Goal: Information Seeking & Learning: Learn about a topic

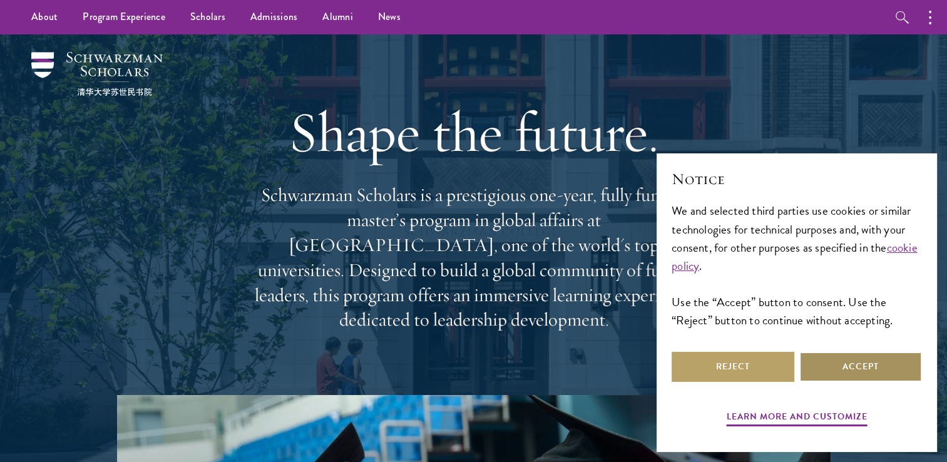
click at [829, 366] on button "Accept" at bounding box center [860, 367] width 123 height 30
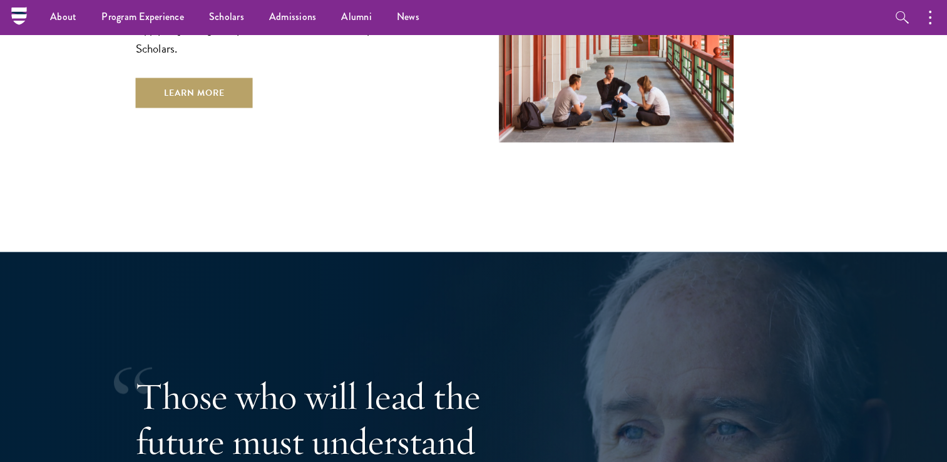
scroll to position [2128, 0]
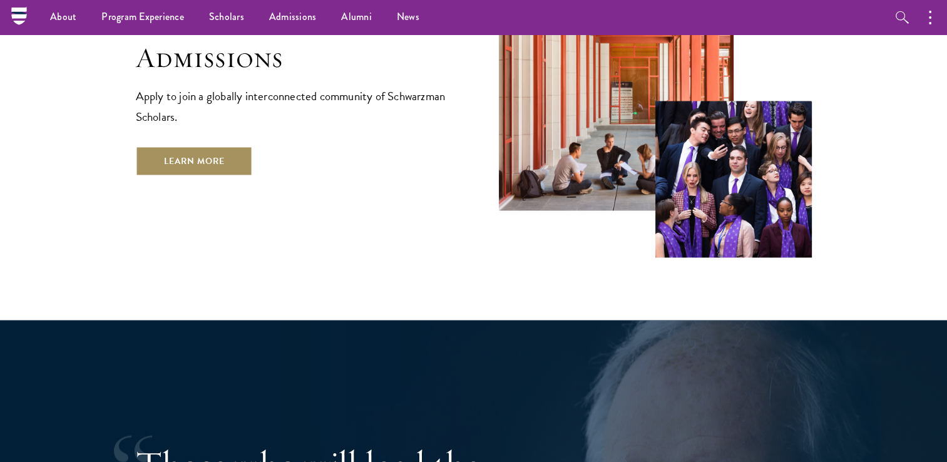
click at [170, 146] on link "Learn More" at bounding box center [194, 161] width 117 height 30
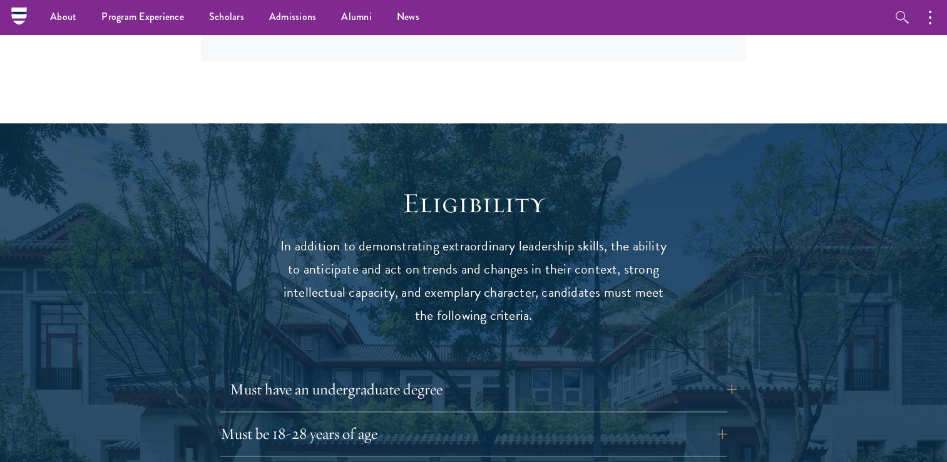
scroll to position [1627, 0]
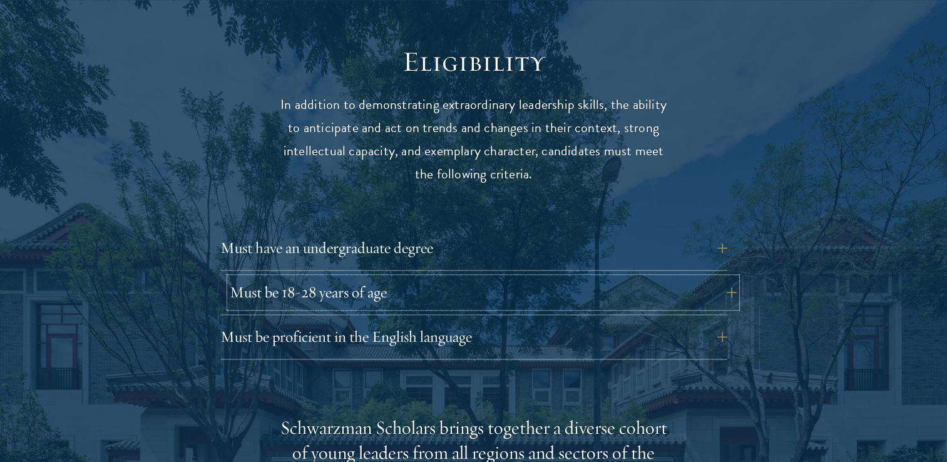
click at [350, 277] on button "Must be 18-28 years of age" at bounding box center [483, 292] width 507 height 30
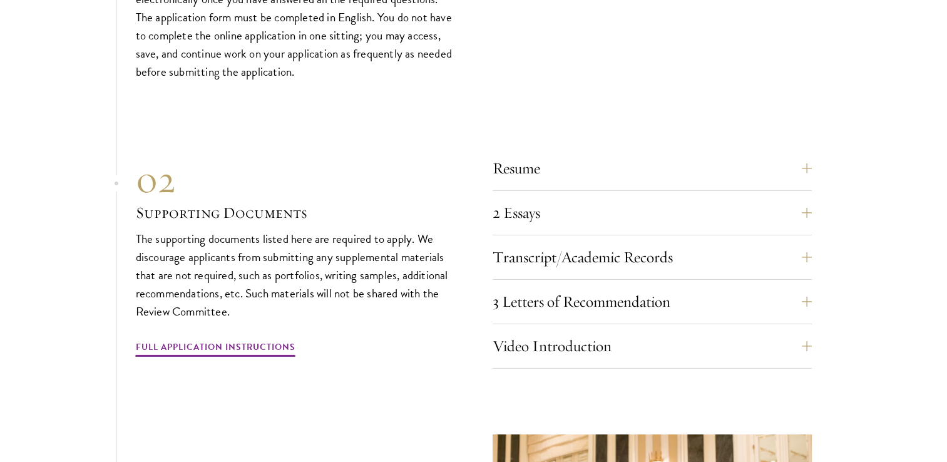
scroll to position [4068, 0]
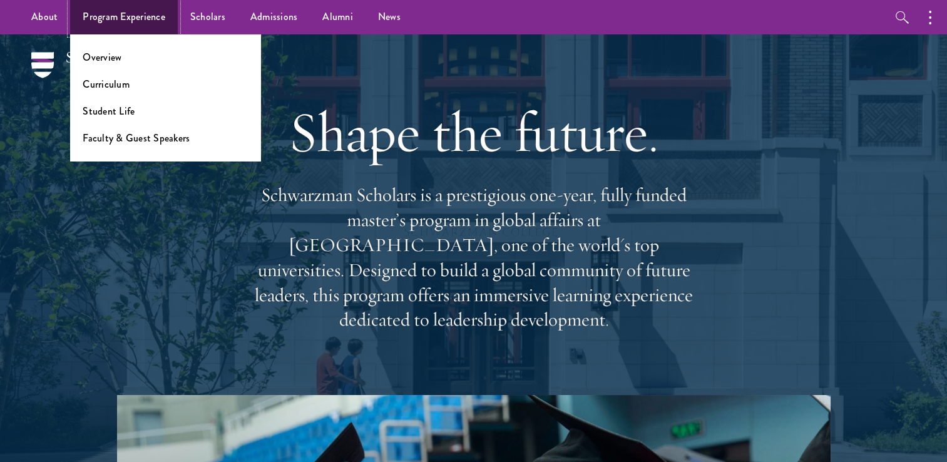
click at [148, 24] on link "Program Experience" at bounding box center [124, 17] width 108 height 34
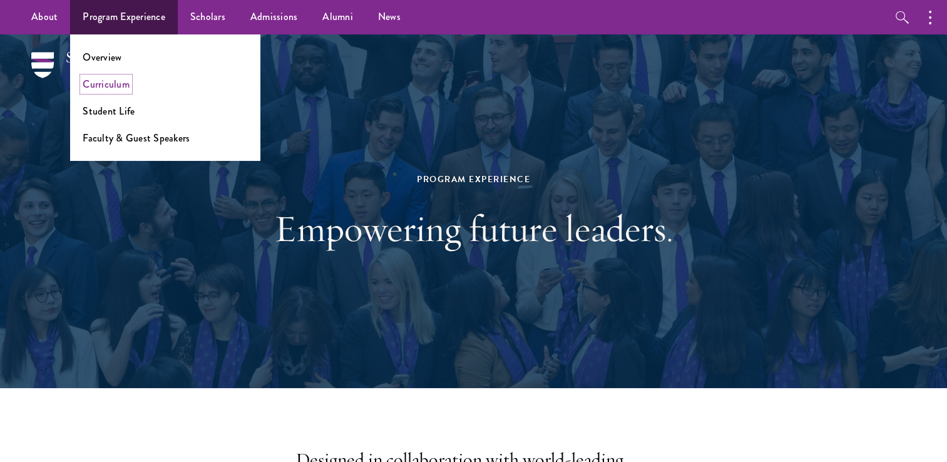
click at [117, 87] on link "Curriculum" at bounding box center [106, 84] width 47 height 14
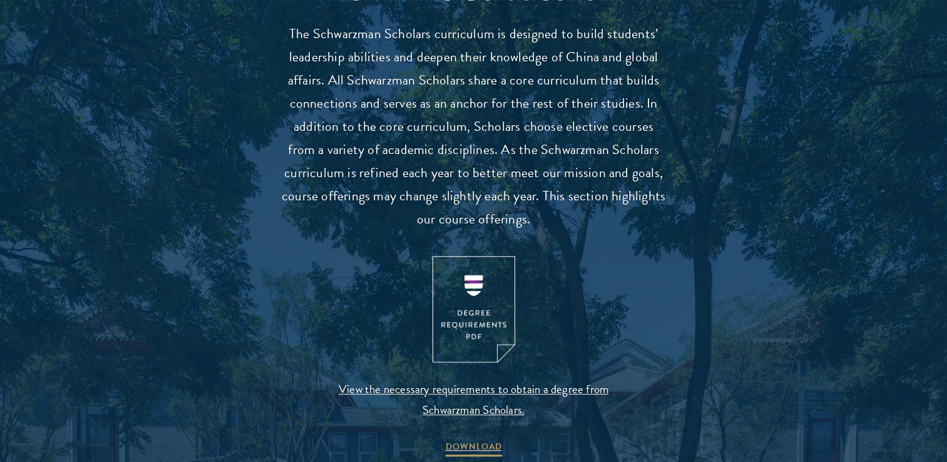
scroll to position [1314, 0]
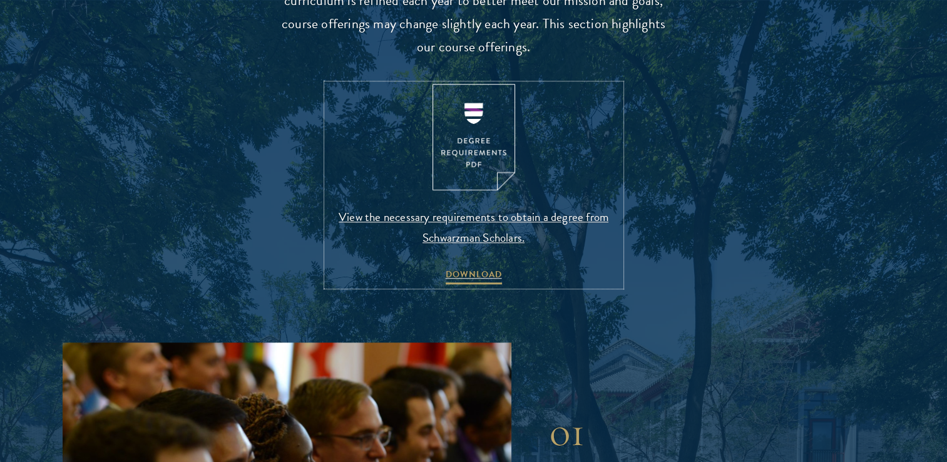
click at [490, 112] on img at bounding box center [473, 137] width 83 height 107
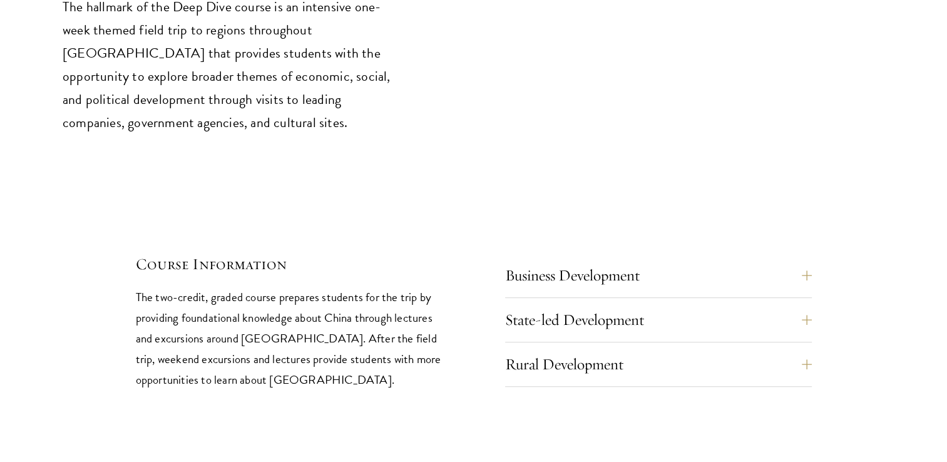
scroll to position [5257, 0]
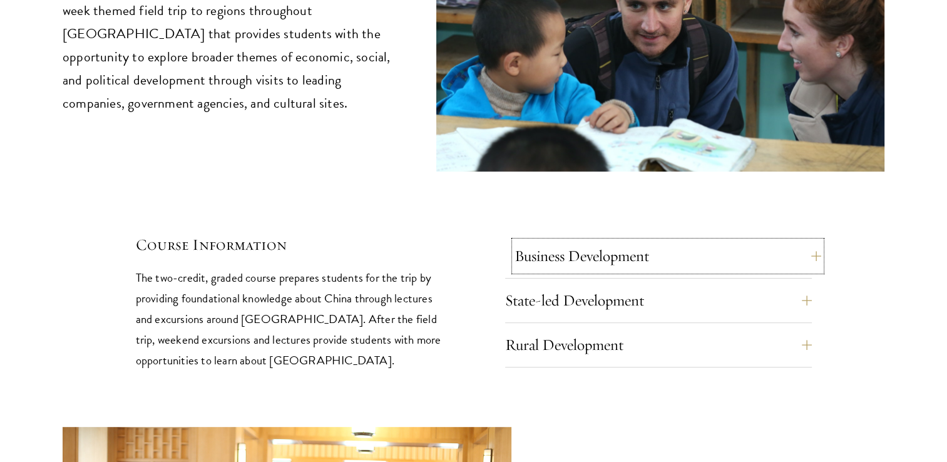
click at [608, 241] on button "Business Development" at bounding box center [667, 256] width 307 height 30
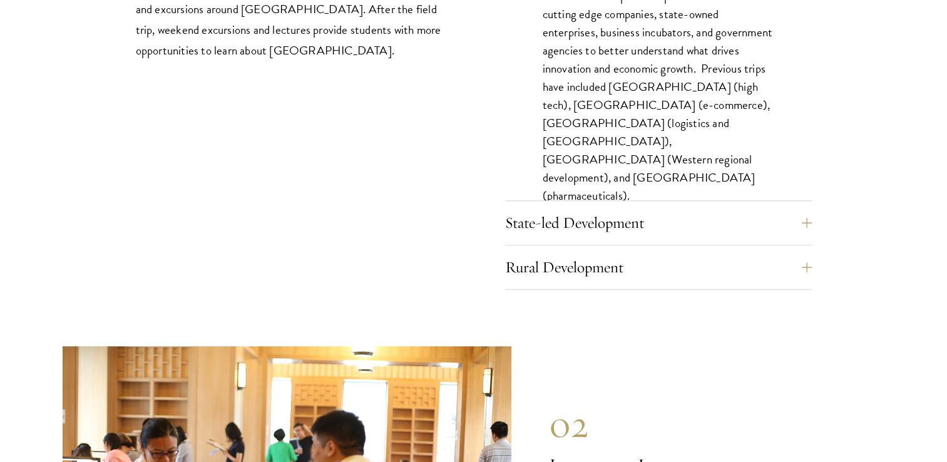
scroll to position [5570, 0]
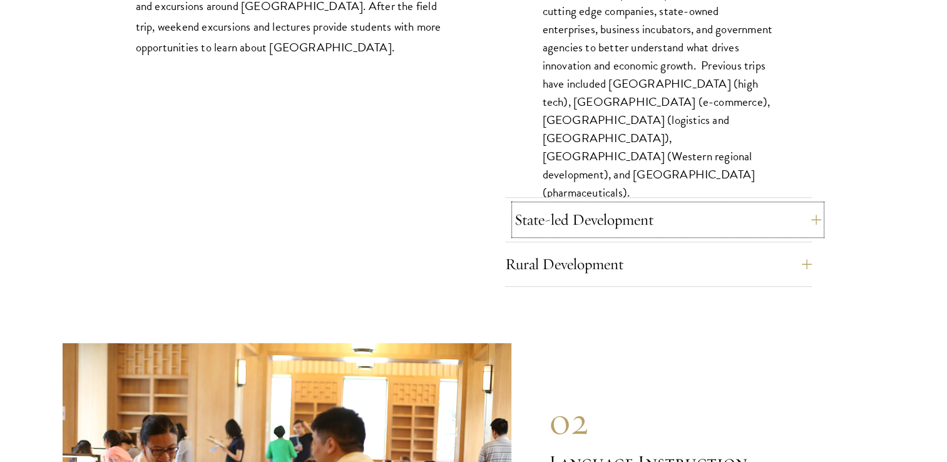
click at [655, 205] on button "State-led Development" at bounding box center [667, 220] width 307 height 30
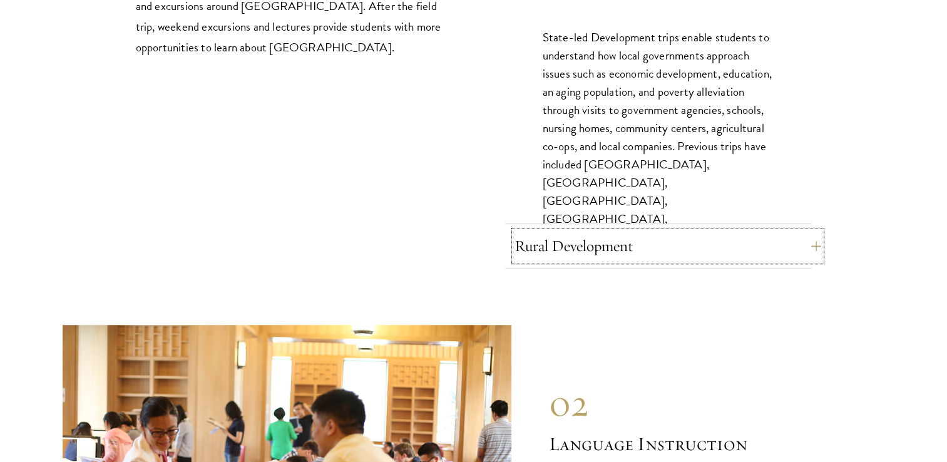
click at [636, 231] on button "Rural Development" at bounding box center [667, 246] width 307 height 30
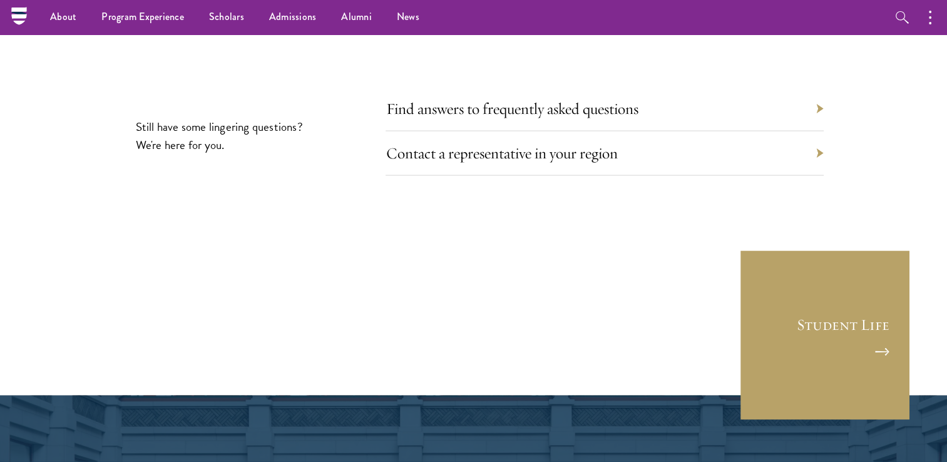
scroll to position [7073, 0]
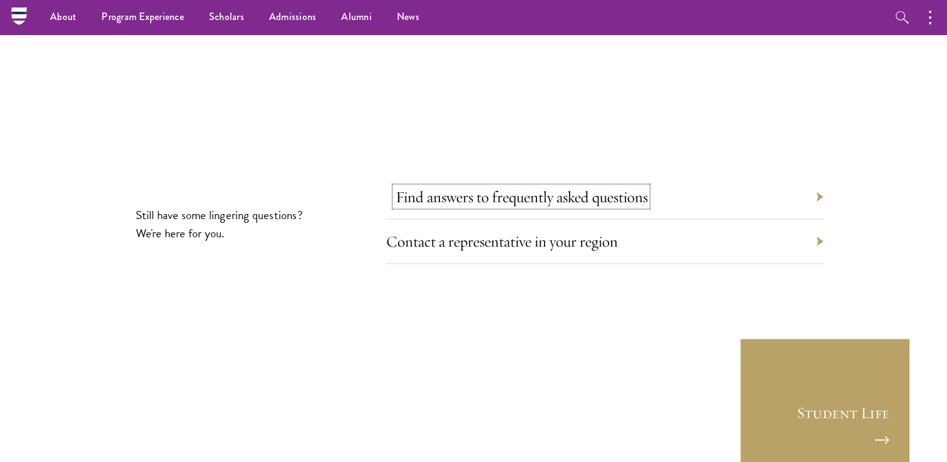
click at [557, 187] on link "Find answers to frequently asked questions" at bounding box center [521, 196] width 252 height 19
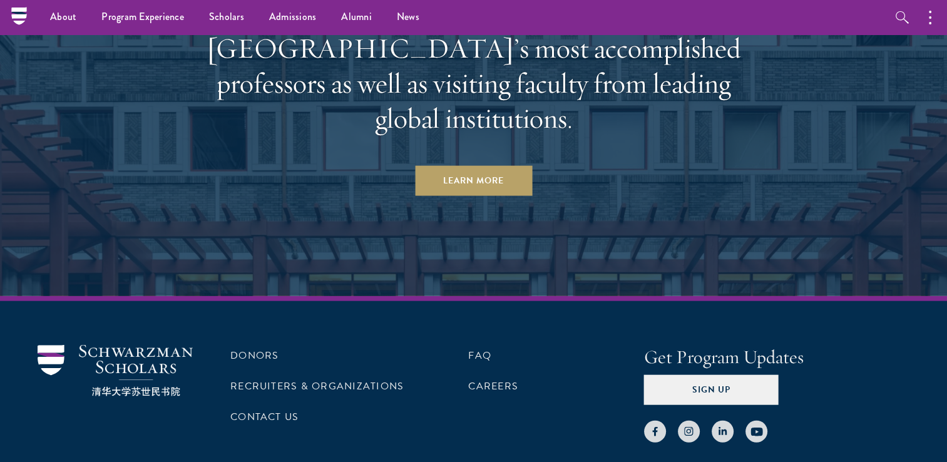
scroll to position [7511, 0]
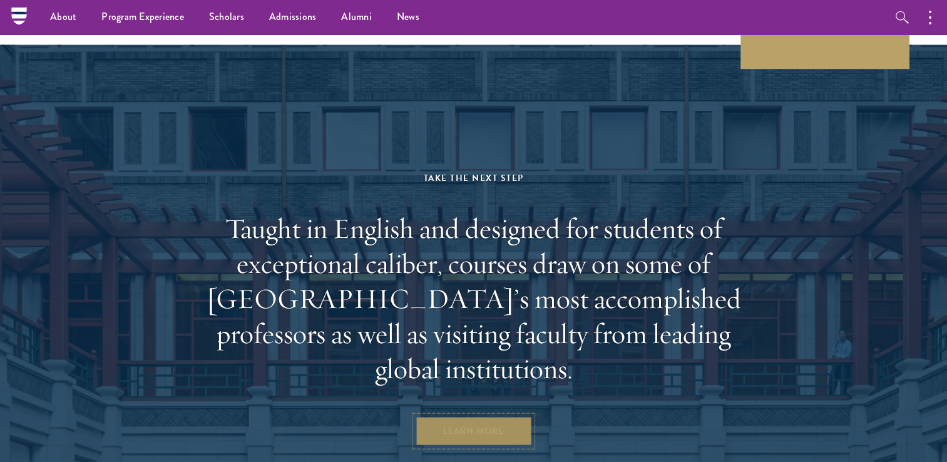
click at [488, 416] on link "Learn More" at bounding box center [473, 431] width 117 height 30
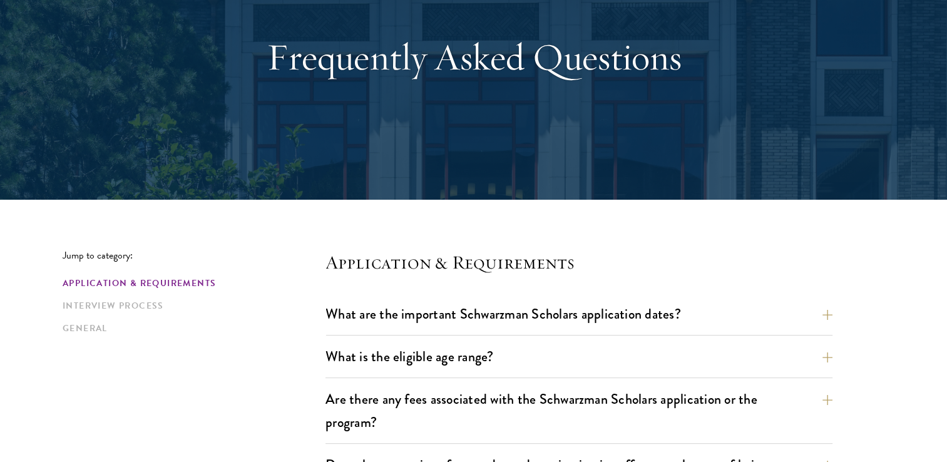
scroll to position [188, 0]
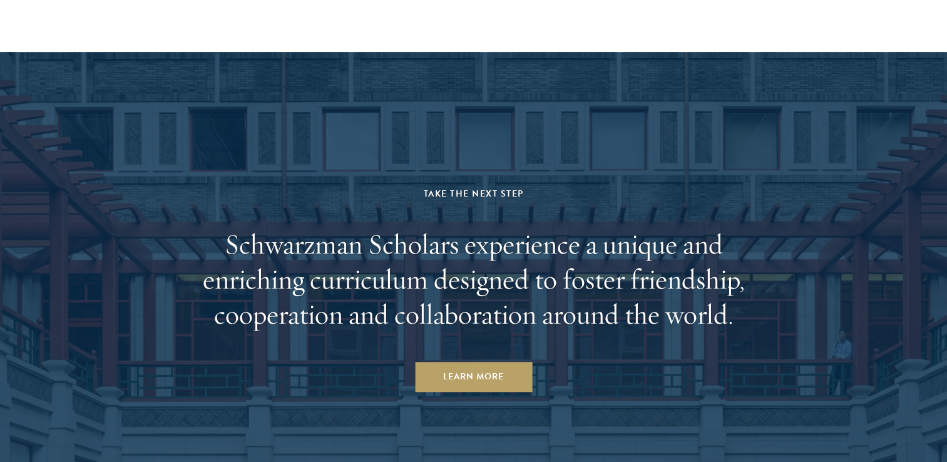
scroll to position [5946, 0]
